Goal: Information Seeking & Learning: Learn about a topic

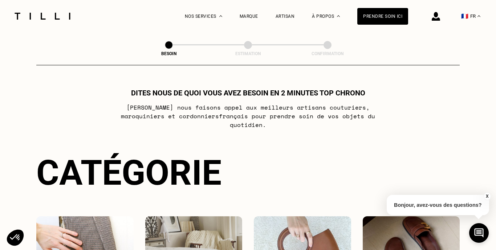
click at [48, 17] on img at bounding box center [42, 16] width 61 height 7
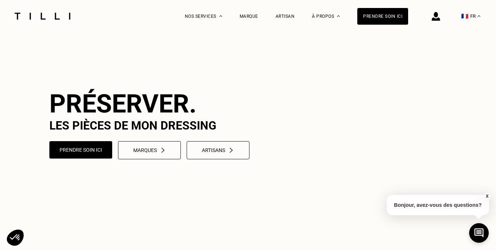
click at [188, 95] on video at bounding box center [248, 124] width 496 height 248
drag, startPoint x: 115, startPoint y: 116, endPoint x: 120, endPoint y: 118, distance: 5.9
click at [120, 118] on h1 "Préserver." at bounding box center [297, 104] width 496 height 30
click at [121, 118] on h1 "Préserver." at bounding box center [297, 104] width 496 height 30
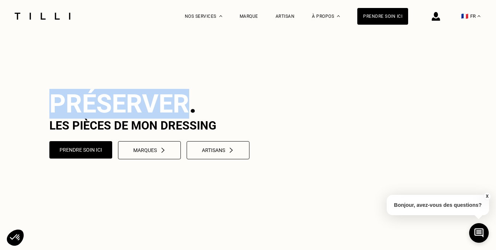
click at [121, 118] on h1 "Préserver." at bounding box center [297, 104] width 496 height 30
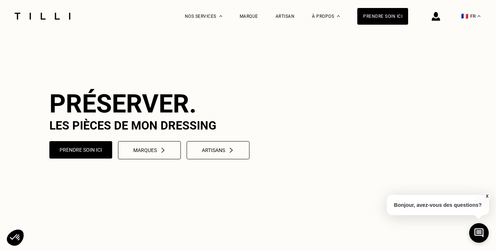
click at [121, 118] on h1 "Préserver." at bounding box center [297, 104] width 496 height 30
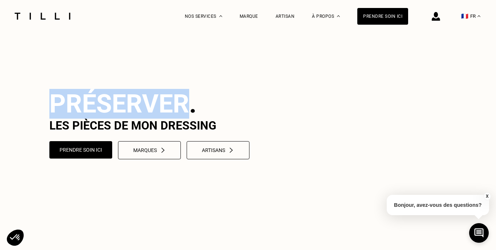
click at [121, 118] on h1 "Préserver." at bounding box center [297, 104] width 496 height 30
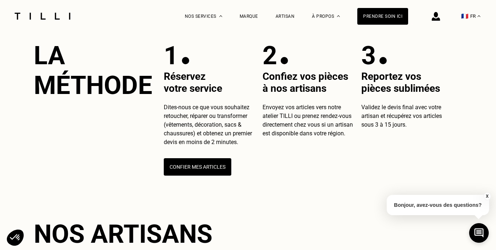
scroll to position [239, 0]
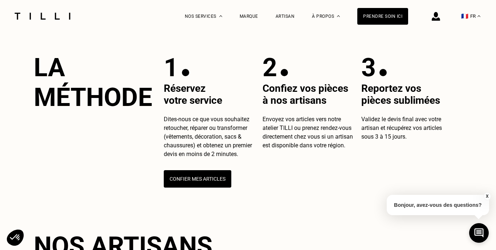
click at [211, 82] on div "1" at bounding box center [193, 68] width 58 height 30
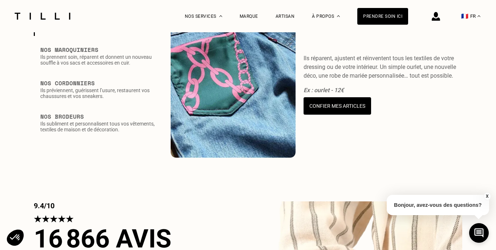
scroll to position [893, 0]
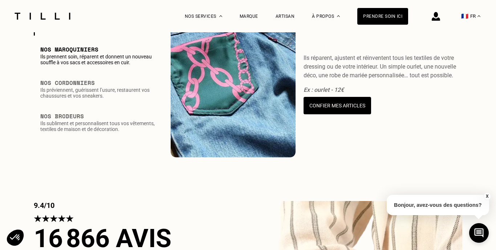
click at [120, 65] on p "Ils prennent soin, réparent et donnent un nouveau souffle à vos sacs et accesso…" at bounding box center [98, 60] width 116 height 12
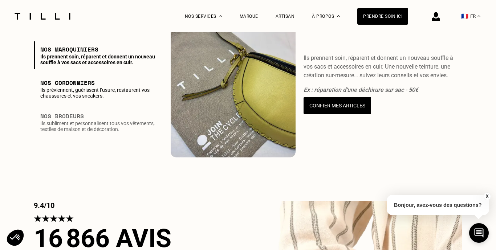
click at [121, 99] on p "Ils préviennent, guérissent l’usure, restaurent vos chaussures et vos sneakers." at bounding box center [98, 93] width 116 height 12
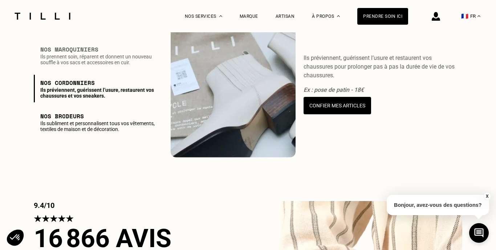
click at [125, 120] on h3 "Nos Brodeurs" at bounding box center [98, 116] width 116 height 9
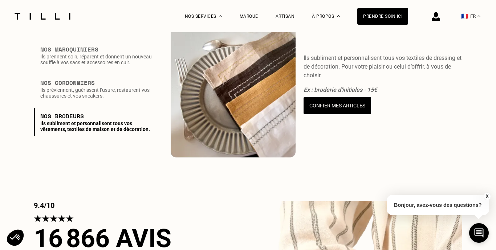
click at [118, 32] on p "Ils réparent, ajustent et réinventent tous les textiles de votre dressing ou de…" at bounding box center [98, 26] width 116 height 12
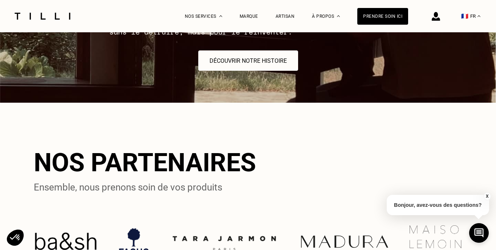
scroll to position [1512, 0]
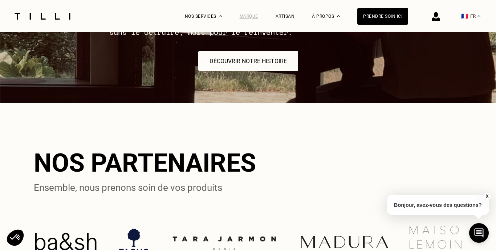
click at [253, 16] on div "Marque" at bounding box center [248, 16] width 19 height 5
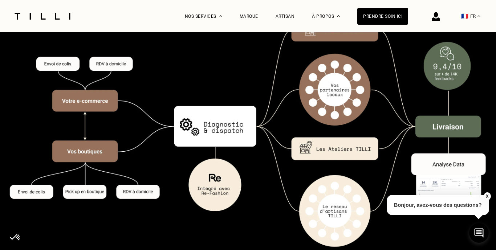
scroll to position [1064, 0]
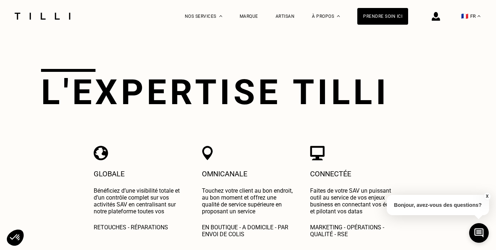
click at [235, 157] on div "Omnicanale Touchez votre client au bon endroit, au bon moment et offrez une qua…" at bounding box center [248, 192] width 93 height 92
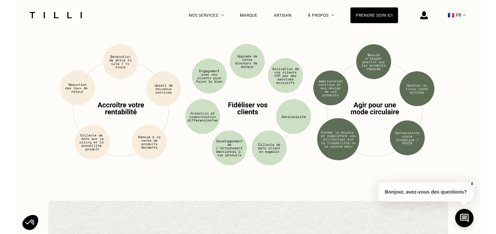
scroll to position [1954, 0]
